Goal: Share content

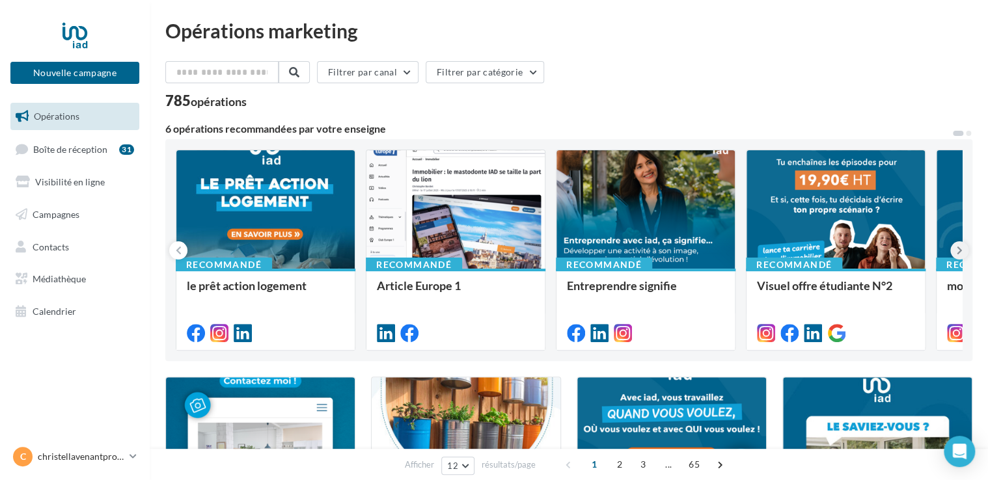
click at [960, 245] on icon at bounding box center [959, 250] width 6 height 13
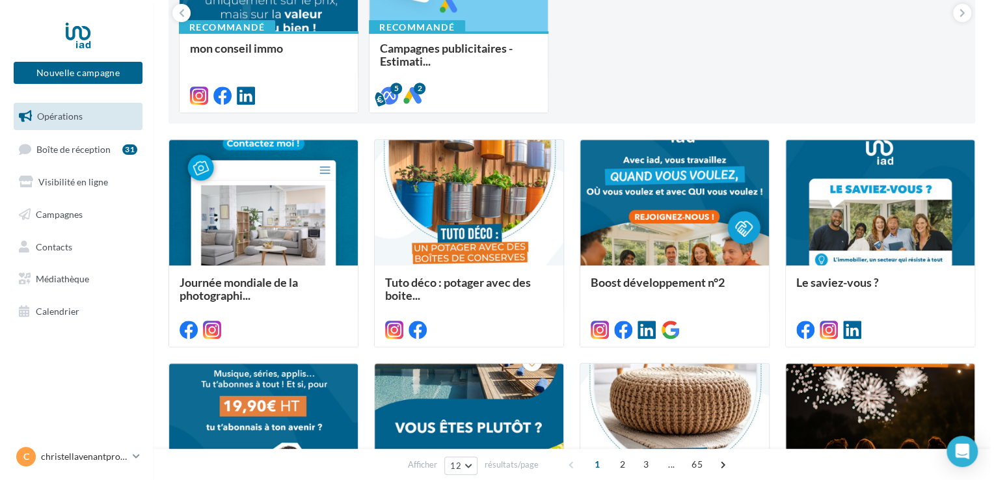
scroll to position [247, 0]
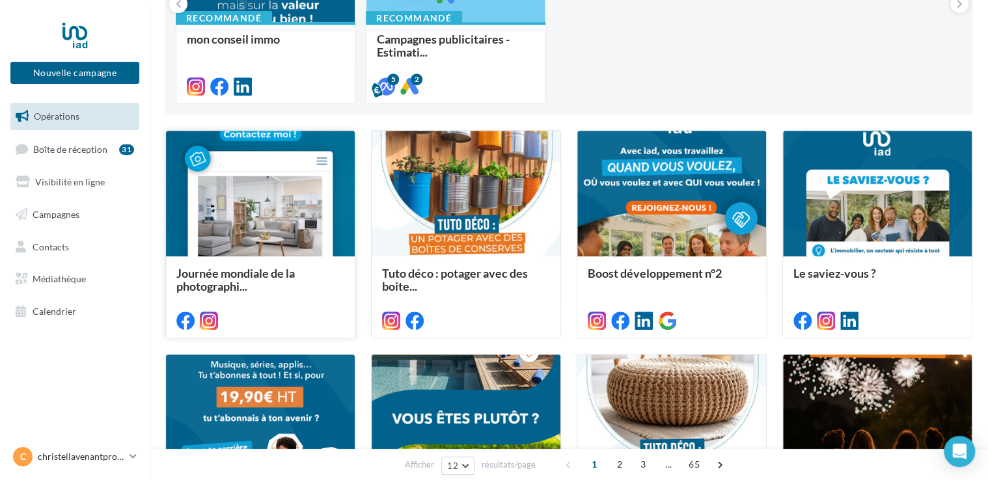
click at [265, 194] on div at bounding box center [260, 194] width 189 height 127
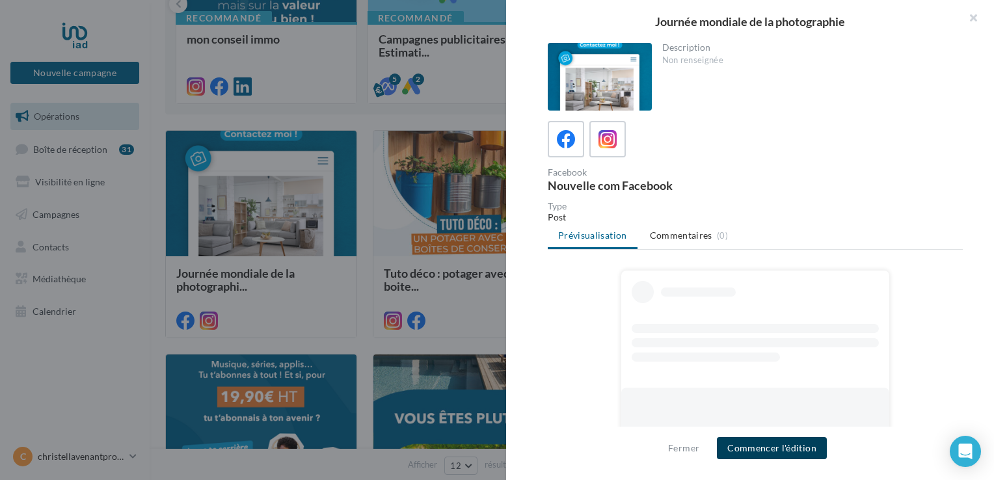
click at [738, 448] on button "Commencer l'édition" at bounding box center [772, 448] width 110 height 22
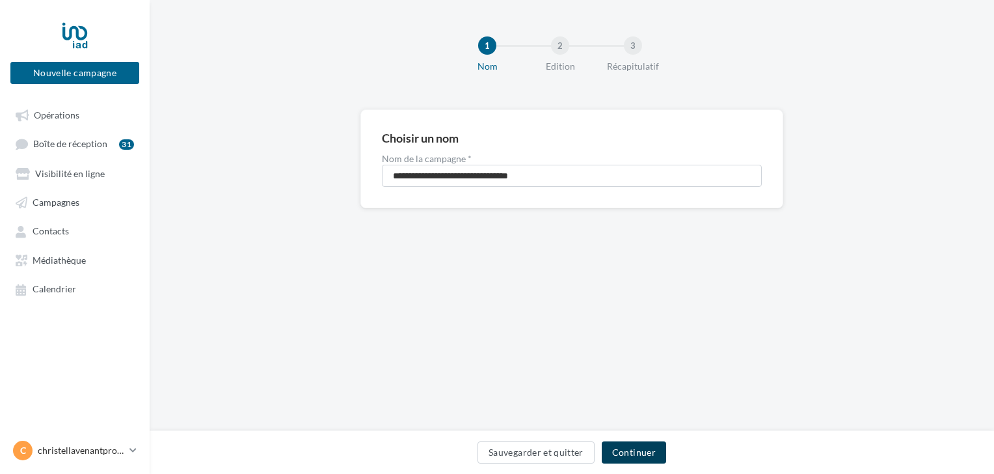
click at [640, 457] on button "Continuer" at bounding box center [634, 452] width 64 height 22
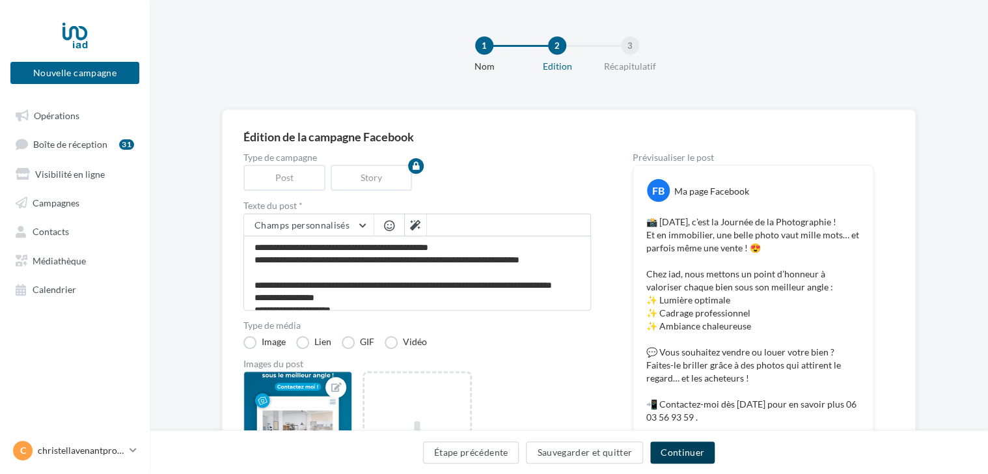
click at [669, 452] on button "Continuer" at bounding box center [682, 452] width 64 height 22
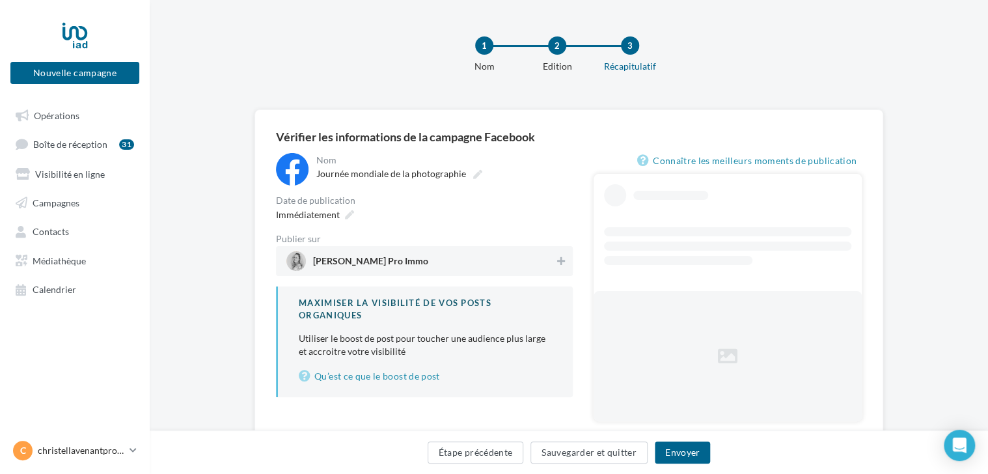
click at [366, 271] on span "[PERSON_NAME] Pro Immo" at bounding box center [370, 263] width 115 height 14
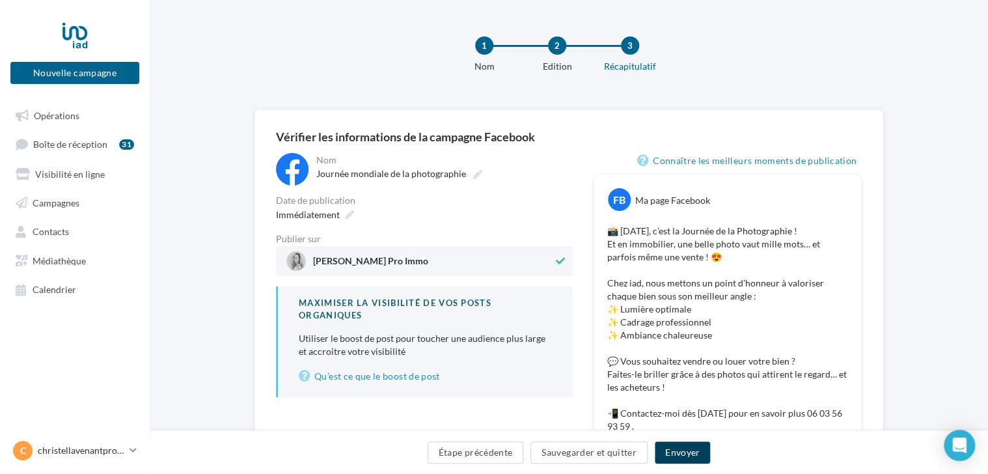
click at [672, 451] on button "Envoyer" at bounding box center [681, 452] width 55 height 22
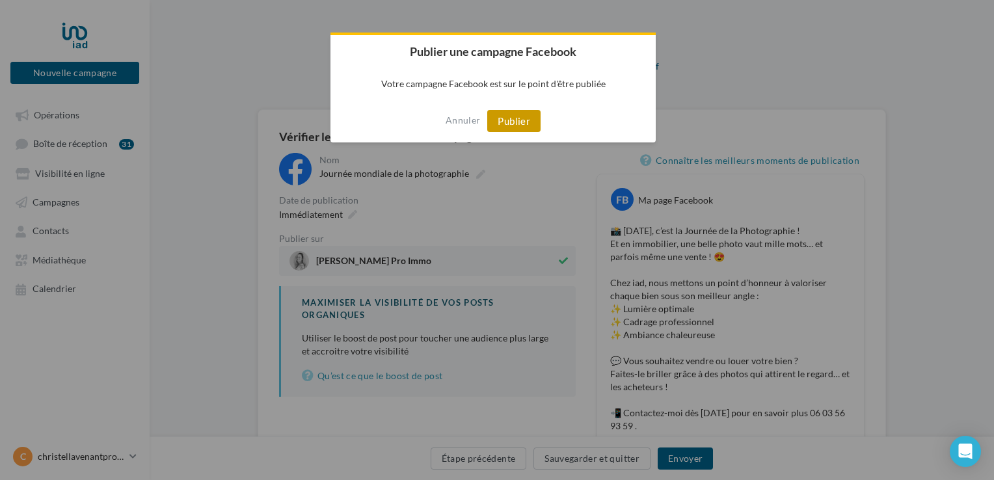
click at [515, 121] on button "Publier" at bounding box center [513, 121] width 53 height 22
